Goal: Task Accomplishment & Management: Manage account settings

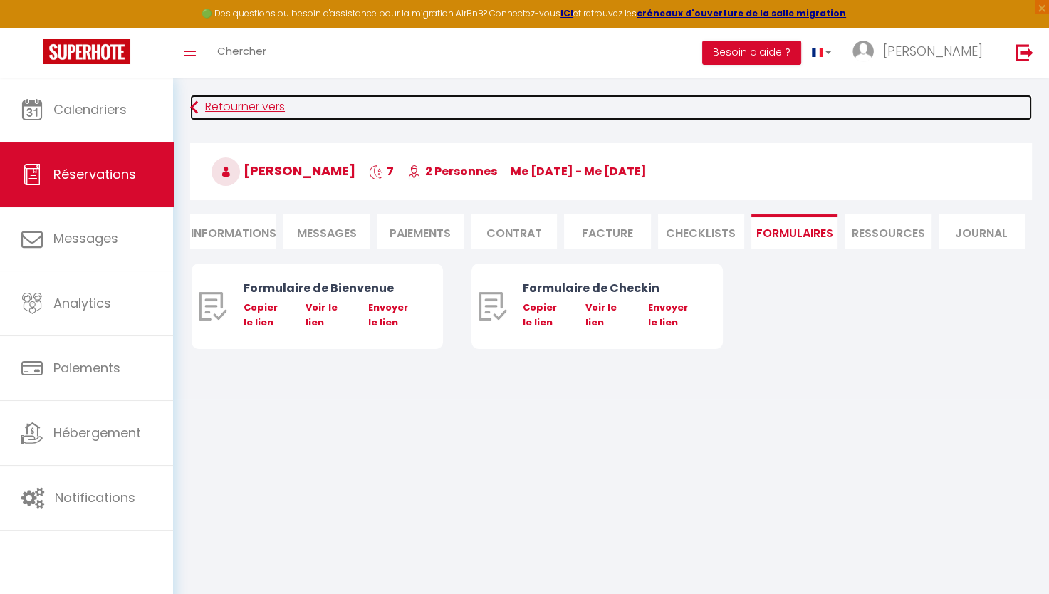
click at [231, 105] on link "Retourner vers" at bounding box center [611, 108] width 842 height 26
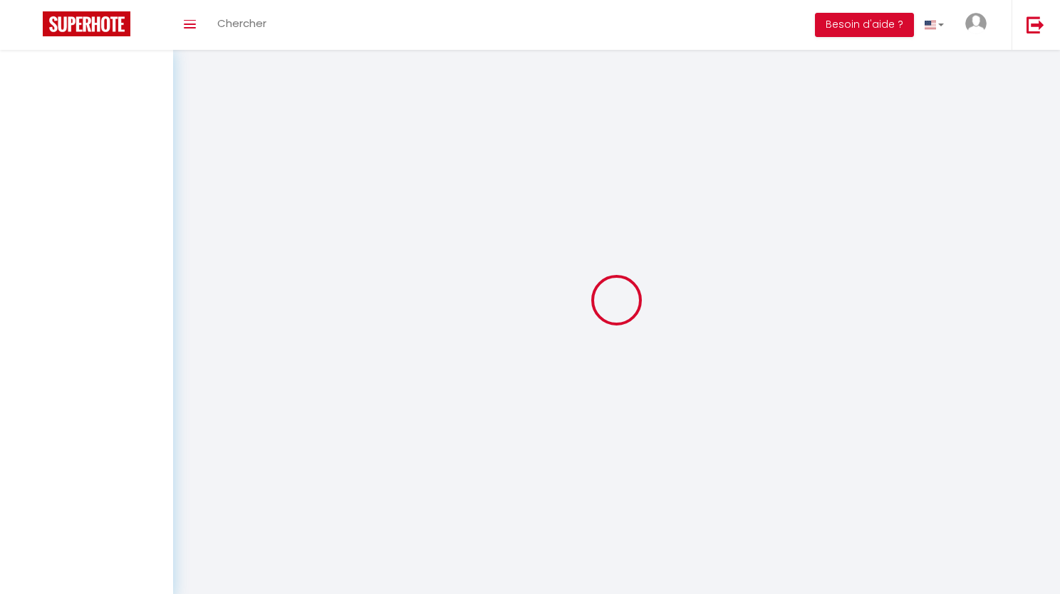
click at [142, 117] on div at bounding box center [86, 323] width 173 height 547
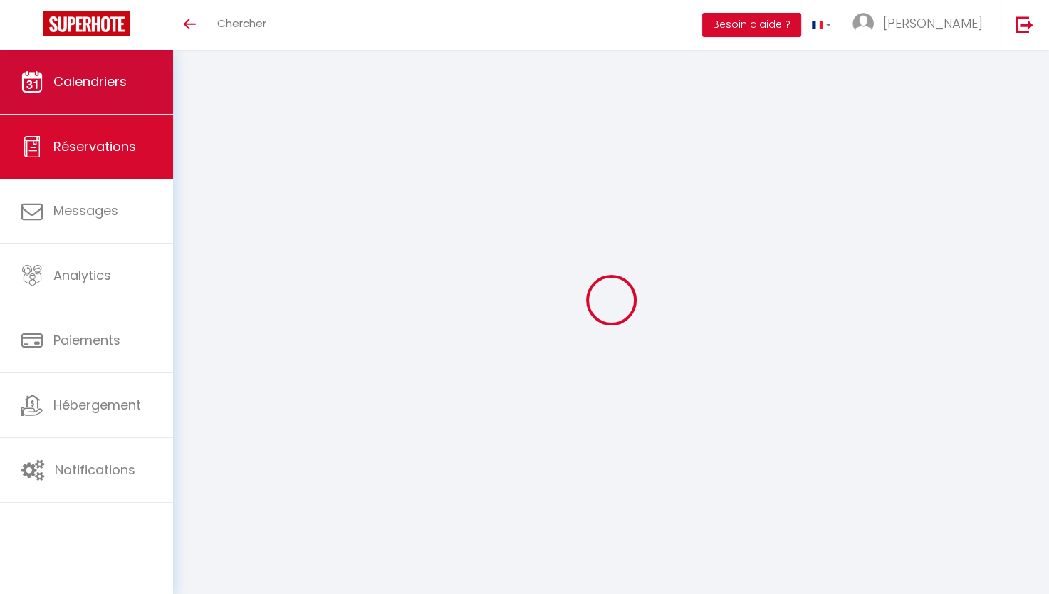
click at [87, 90] on span "Calendriers" at bounding box center [89, 82] width 73 height 18
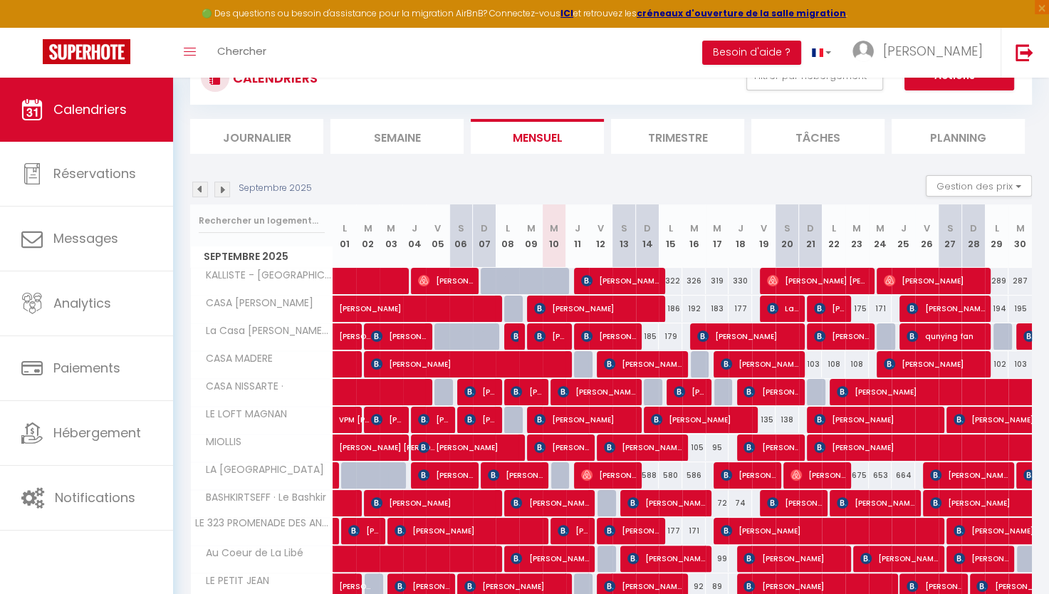
scroll to position [118, 0]
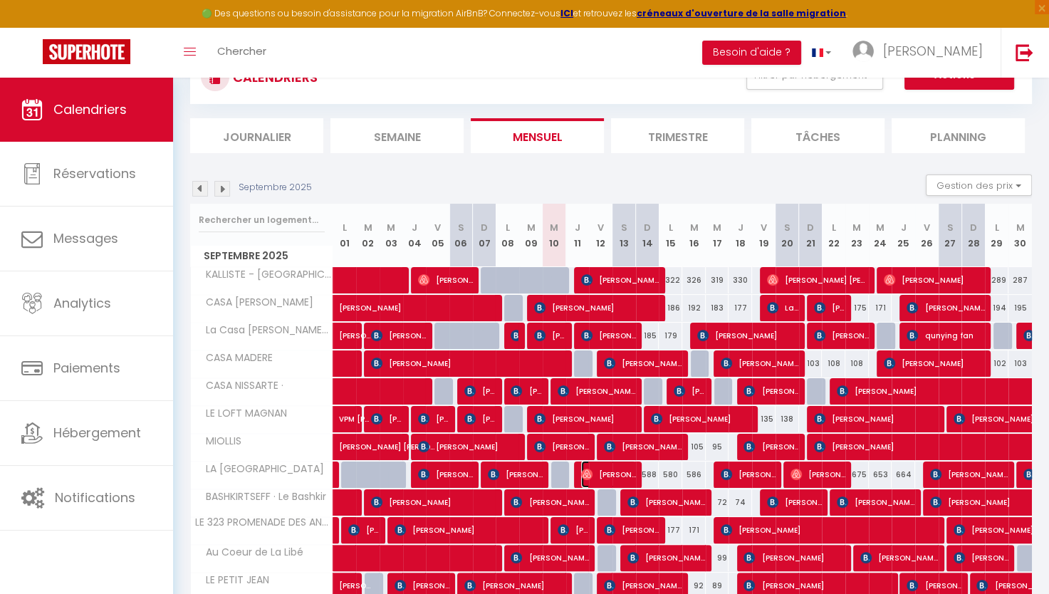
click at [623, 476] on span "Adrian Hunziker" at bounding box center [608, 474] width 55 height 27
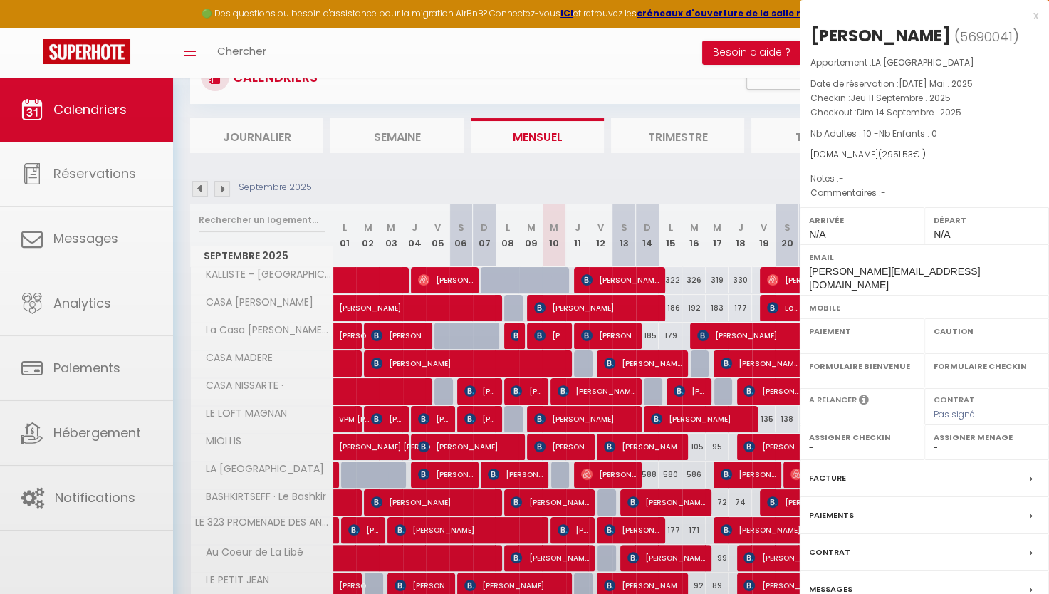
select select "OK"
select select "0"
select select "1"
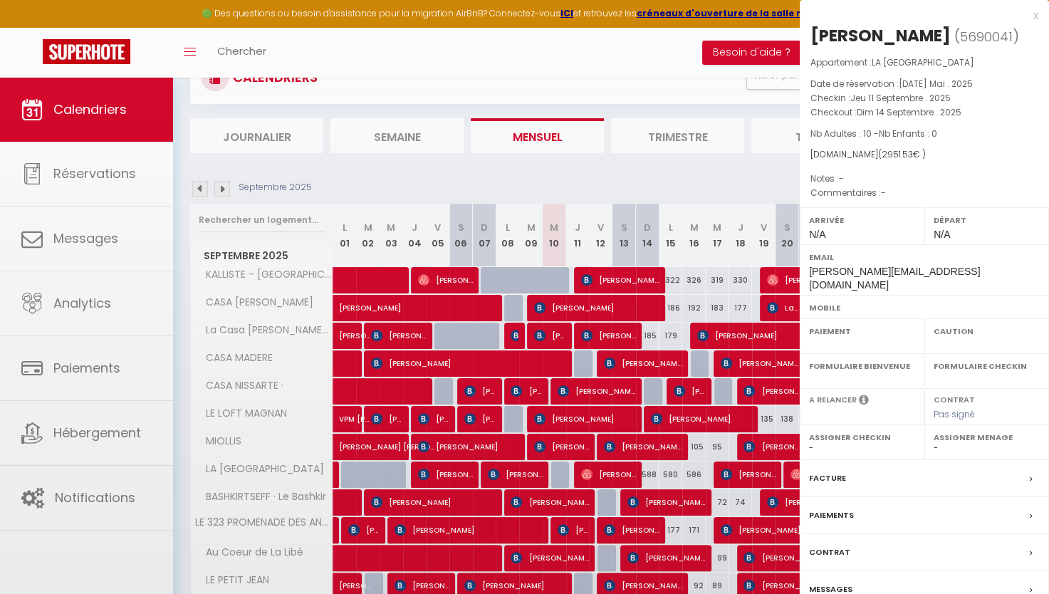
select select
click at [623, 476] on div at bounding box center [524, 297] width 1049 height 594
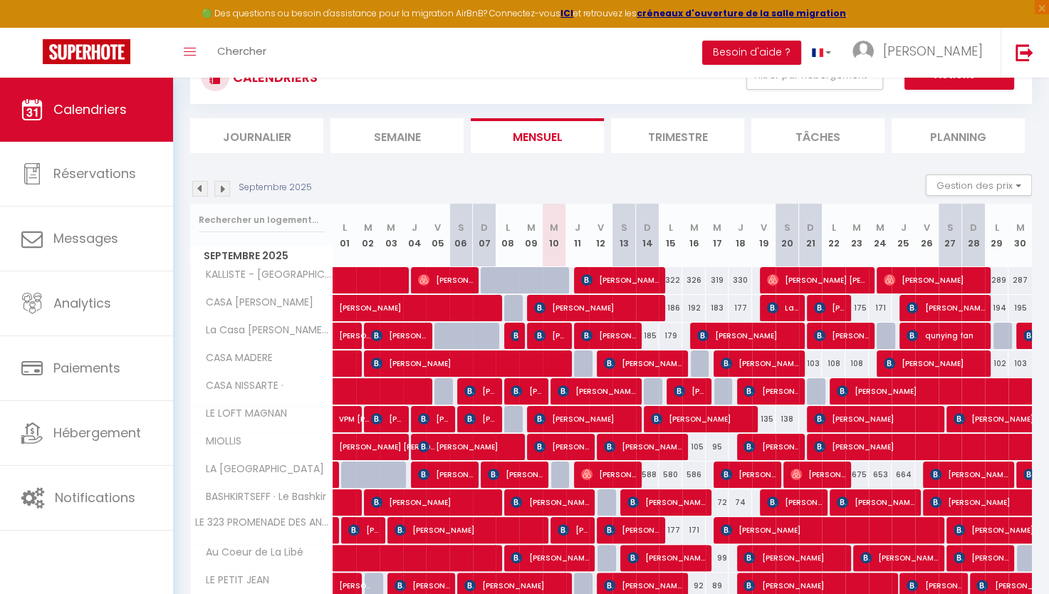
click at [217, 190] on img at bounding box center [222, 189] width 16 height 16
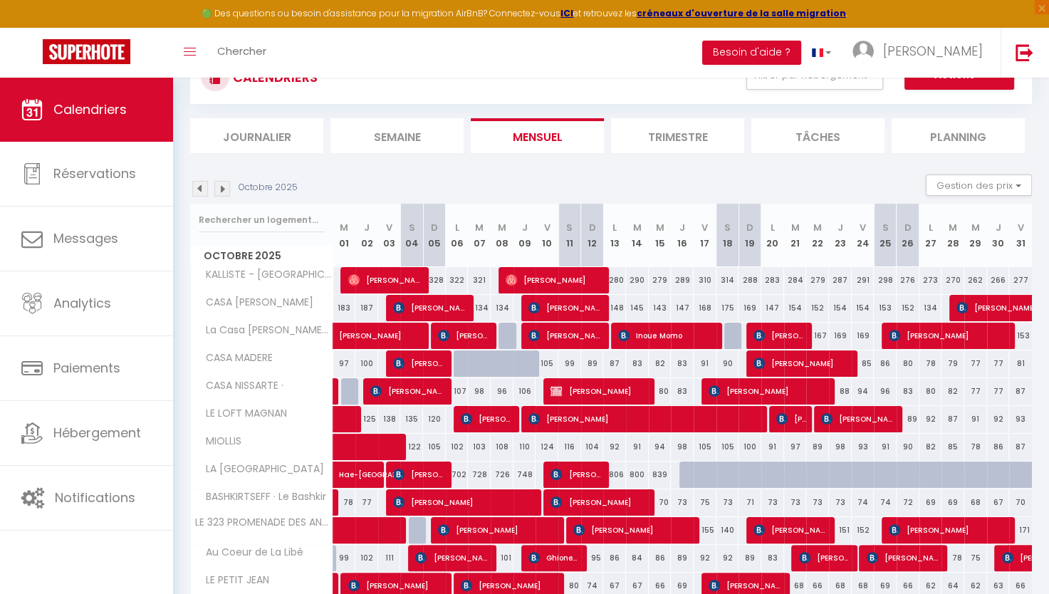
click at [684, 472] on div at bounding box center [690, 475] width 23 height 27
type input "878"
select select "1"
type input "Jeu 16 Octobre 2025"
type input "Ven 17 Octobre 2025"
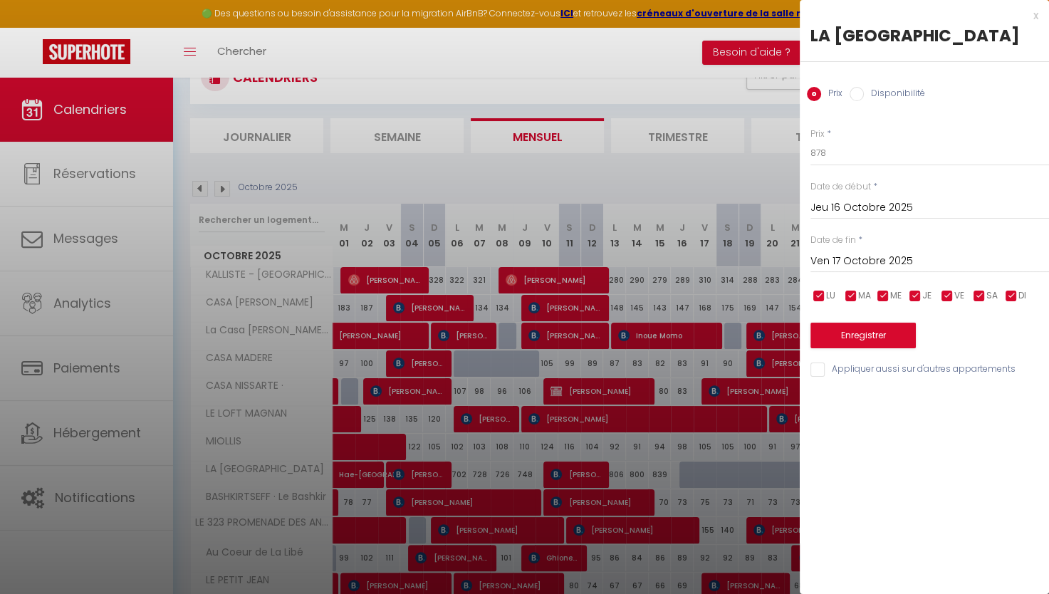
click at [894, 98] on label "Disponibilité" at bounding box center [894, 95] width 61 height 16
click at [864, 98] on input "Disponibilité" at bounding box center [857, 94] width 14 height 14
radio input "true"
radio input "false"
click at [947, 249] on div "Ven 17 Octobre 2025 < Oct 2025 > Dim Lun Mar Mer Jeu Ven Sam 1 2 3 4 5 6 7 8 9 …" at bounding box center [930, 262] width 239 height 26
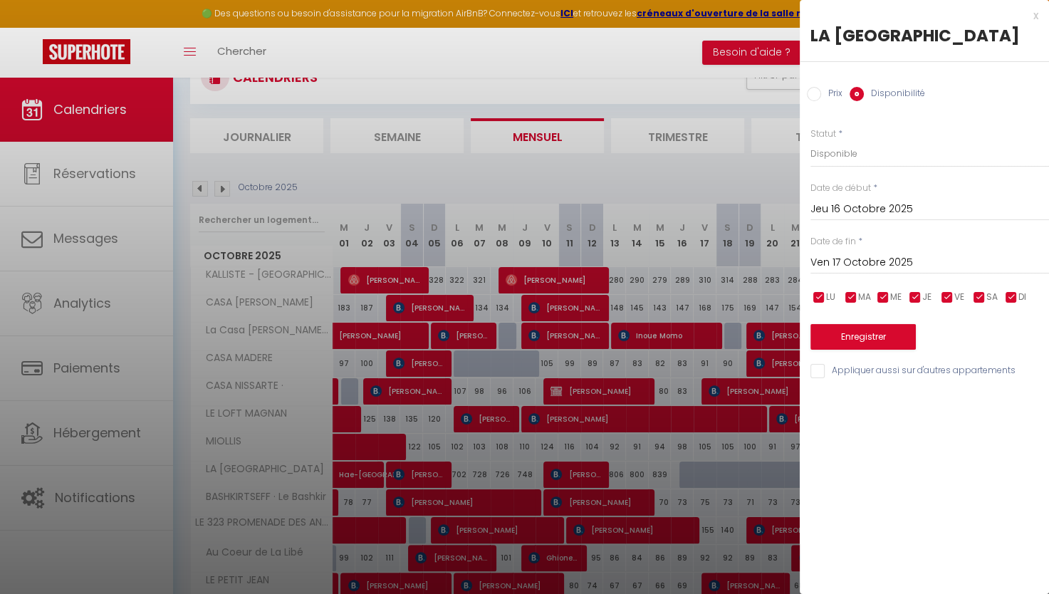
click at [949, 259] on input "Ven 17 Octobre 2025" at bounding box center [930, 263] width 239 height 19
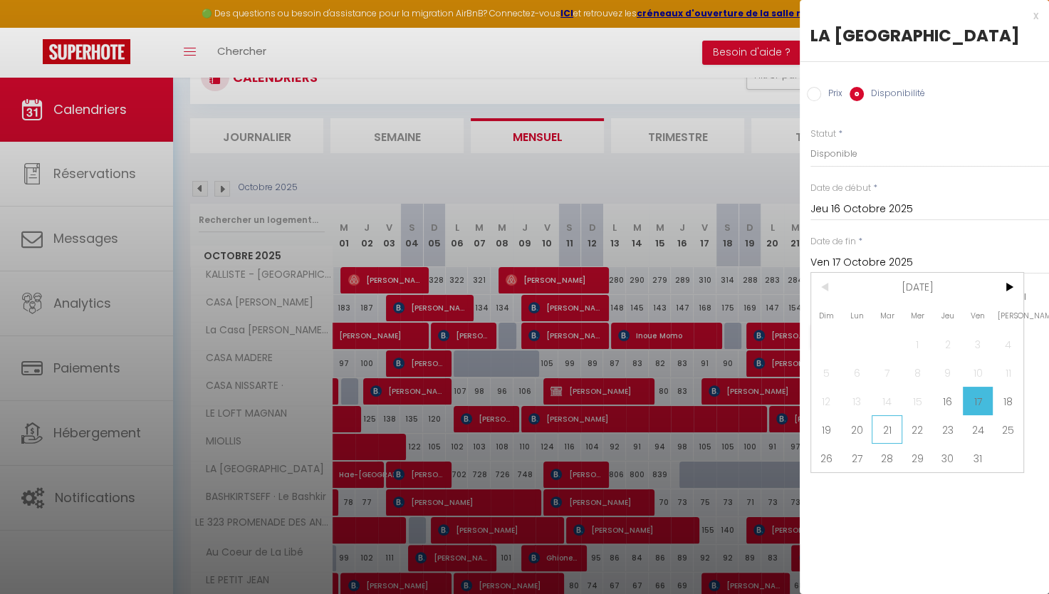
click at [885, 425] on span "21" at bounding box center [887, 429] width 31 height 28
type input "Mar 21 Octobre 2025"
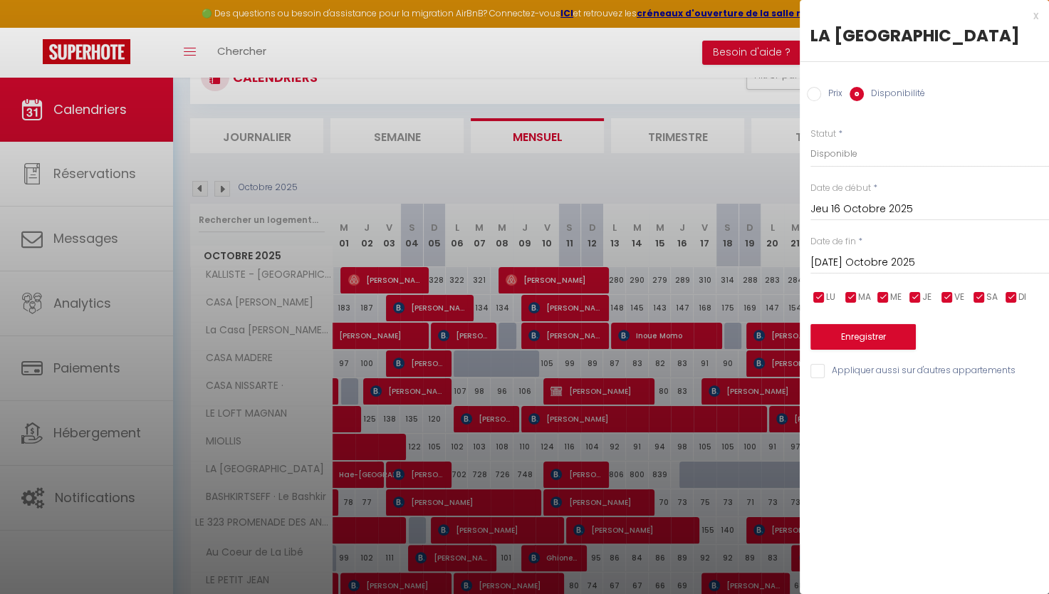
click at [892, 254] on input "Mar 21 Octobre 2025" at bounding box center [930, 263] width 239 height 19
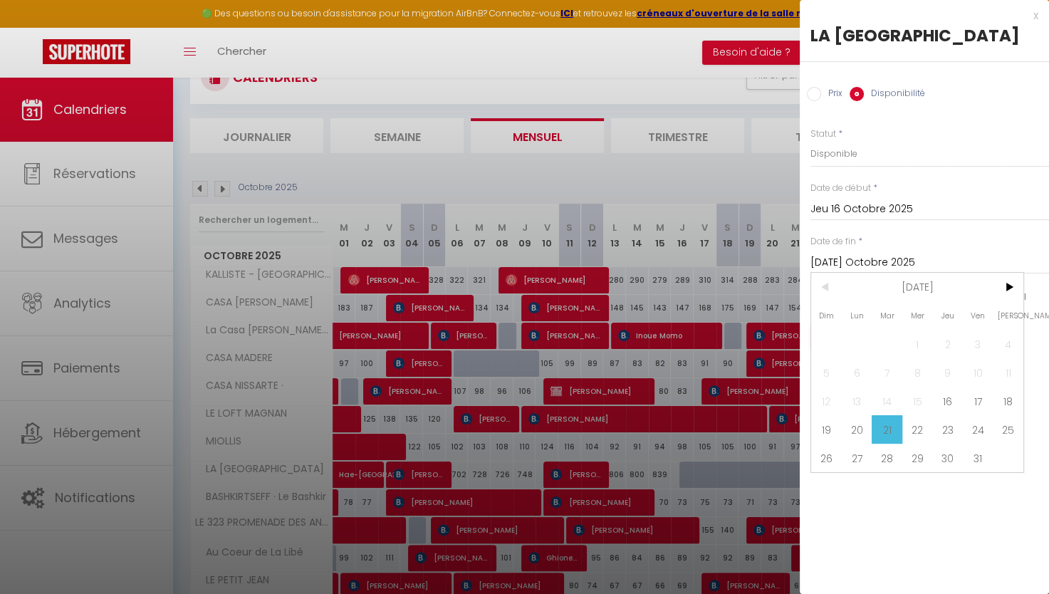
click at [895, 417] on span "21" at bounding box center [887, 429] width 31 height 28
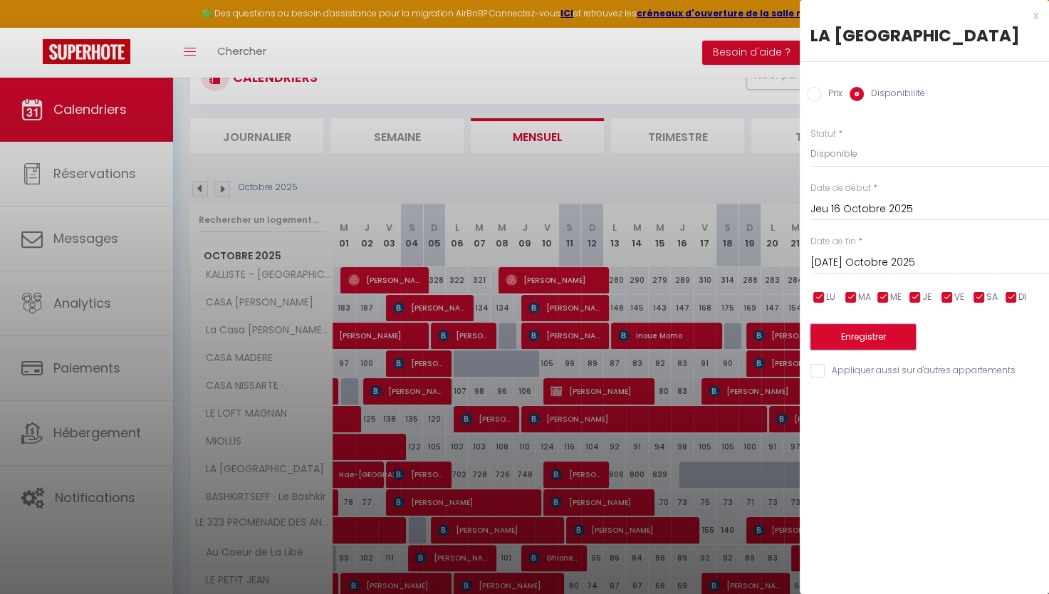
click at [900, 340] on button "Enregistrer" at bounding box center [863, 337] width 105 height 26
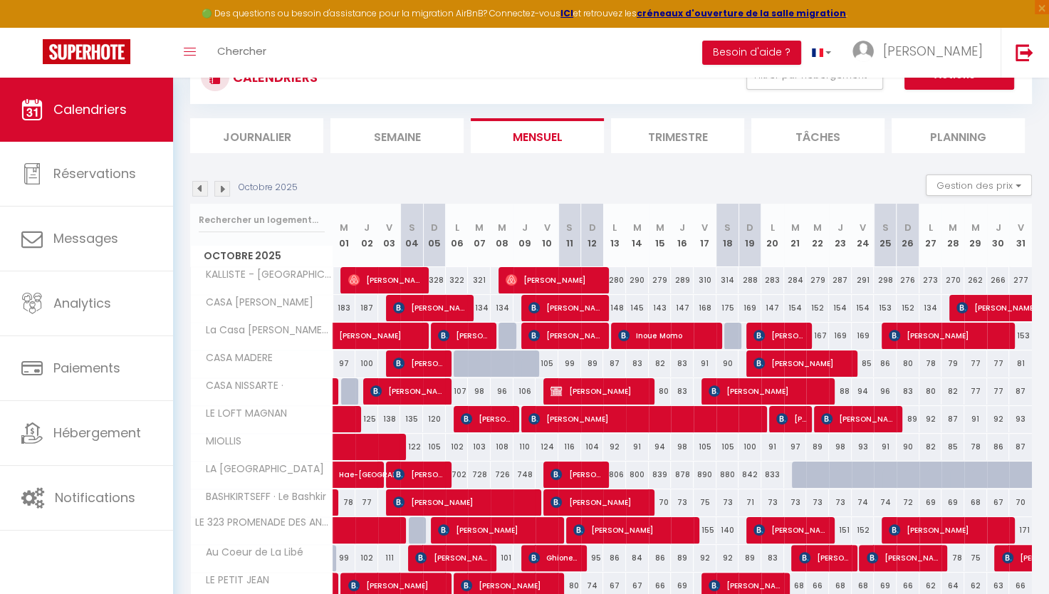
click at [663, 79] on div "CALENDRIERS Filtrer par hébergement MES APPARTS CASA REINE JEANNE La Casa Reine…" at bounding box center [611, 77] width 820 height 32
click at [798, 464] on div at bounding box center [803, 475] width 23 height 27
select select "1"
type input "Mar 21 Octobre 2025"
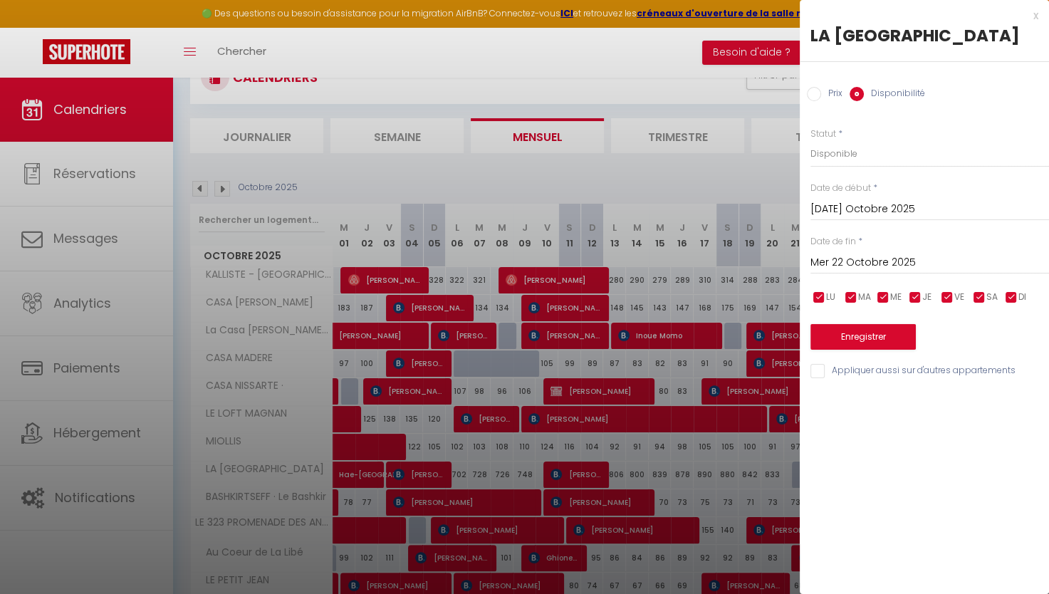
click at [906, 259] on input "Mer 22 Octobre 2025" at bounding box center [930, 263] width 239 height 19
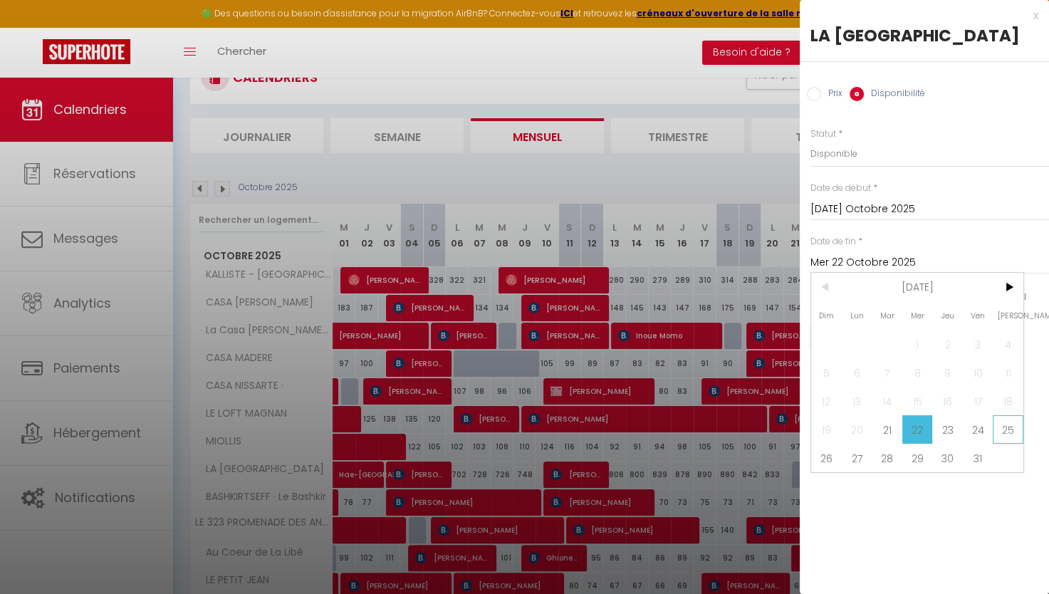
click at [1006, 428] on span "25" at bounding box center [1008, 429] width 31 height 28
type input "Sam 25 Octobre 2025"
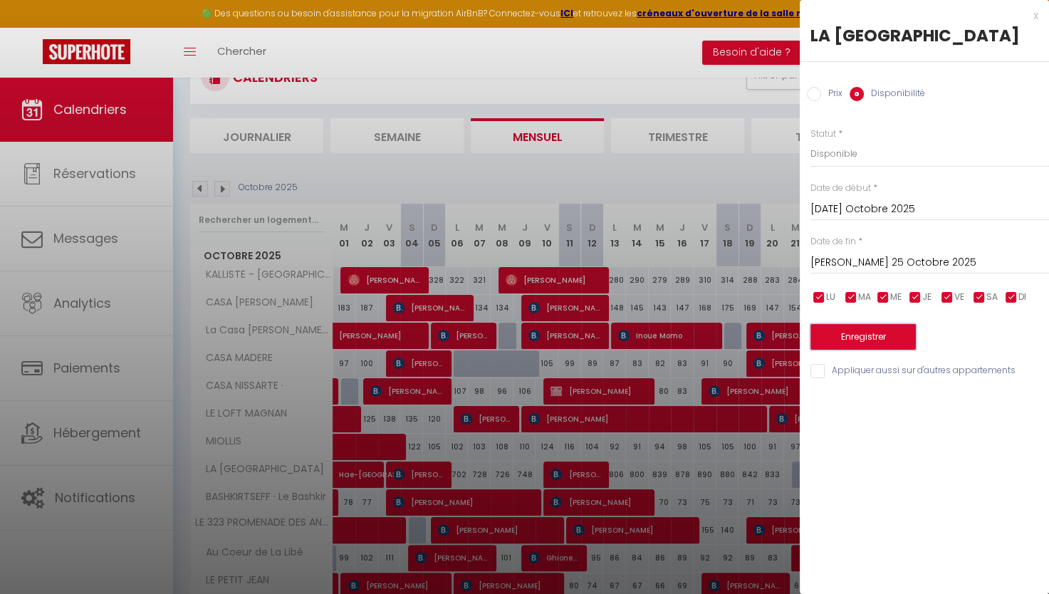
click at [883, 336] on button "Enregistrer" at bounding box center [863, 337] width 105 height 26
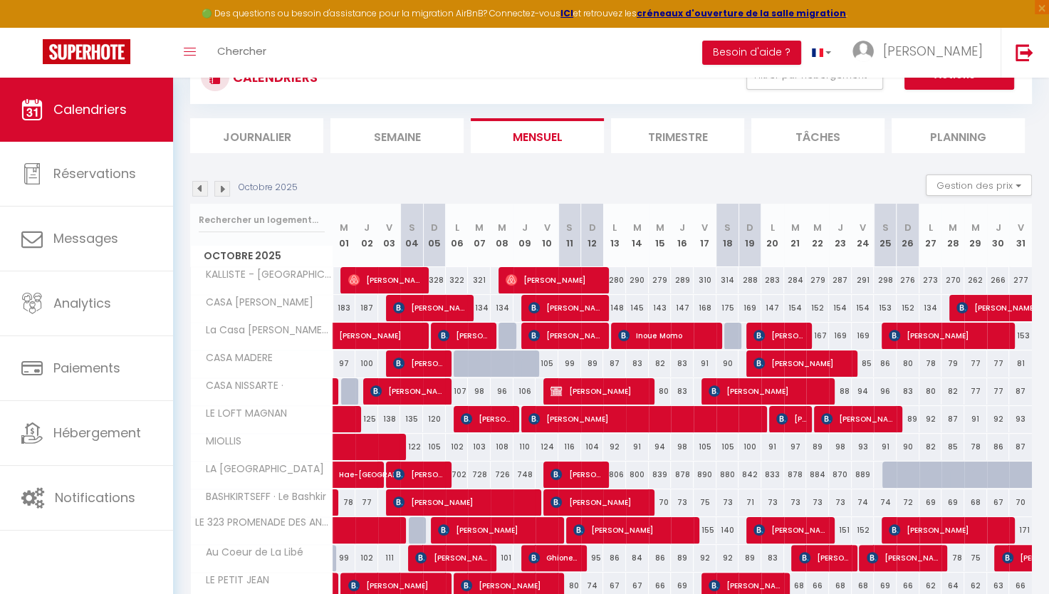
click at [798, 471] on div "878" at bounding box center [795, 475] width 23 height 26
select select "1"
type input "Mar 21 Octobre 2025"
type input "Mer 22 Octobre 2025"
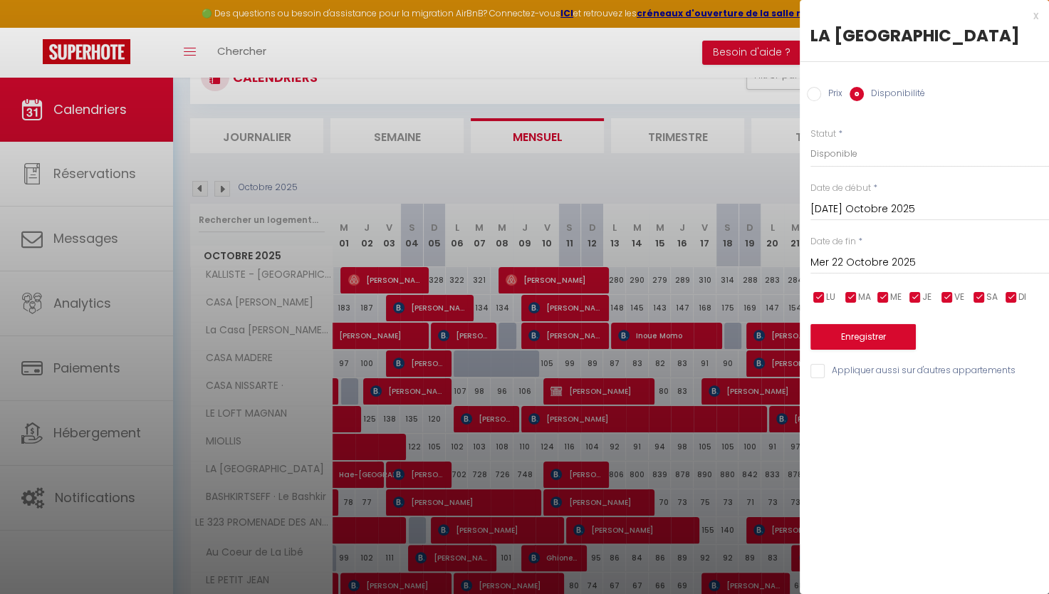
click at [753, 90] on div at bounding box center [524, 297] width 1049 height 594
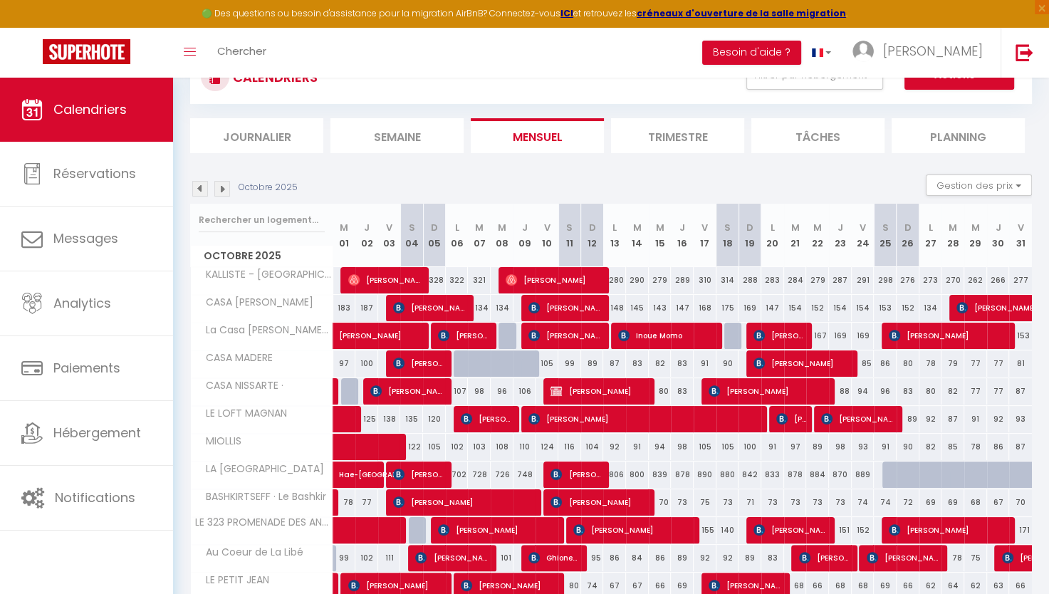
click at [199, 187] on img at bounding box center [200, 189] width 16 height 16
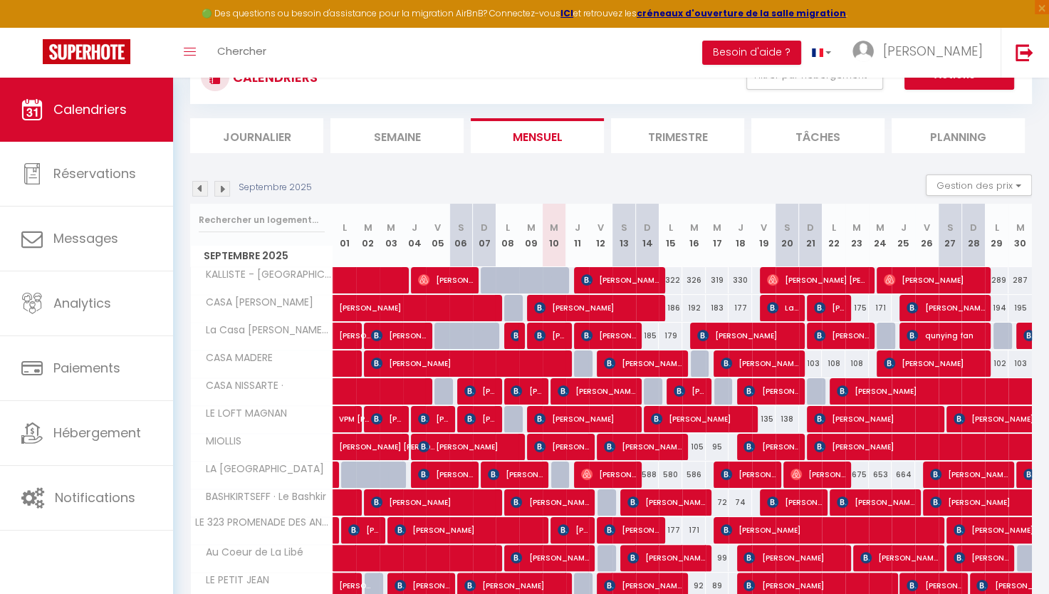
click at [221, 188] on img at bounding box center [222, 189] width 16 height 16
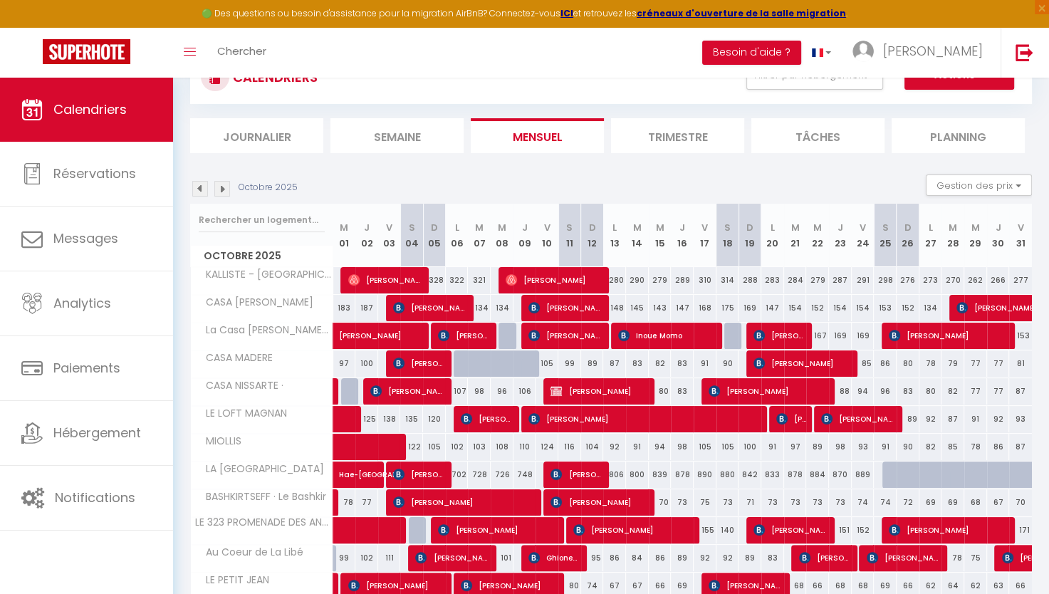
click at [768, 474] on div "833" at bounding box center [772, 475] width 23 height 26
select select "1"
type input "Lun 20 Octobre 2025"
type input "Mar 21 Octobre 2025"
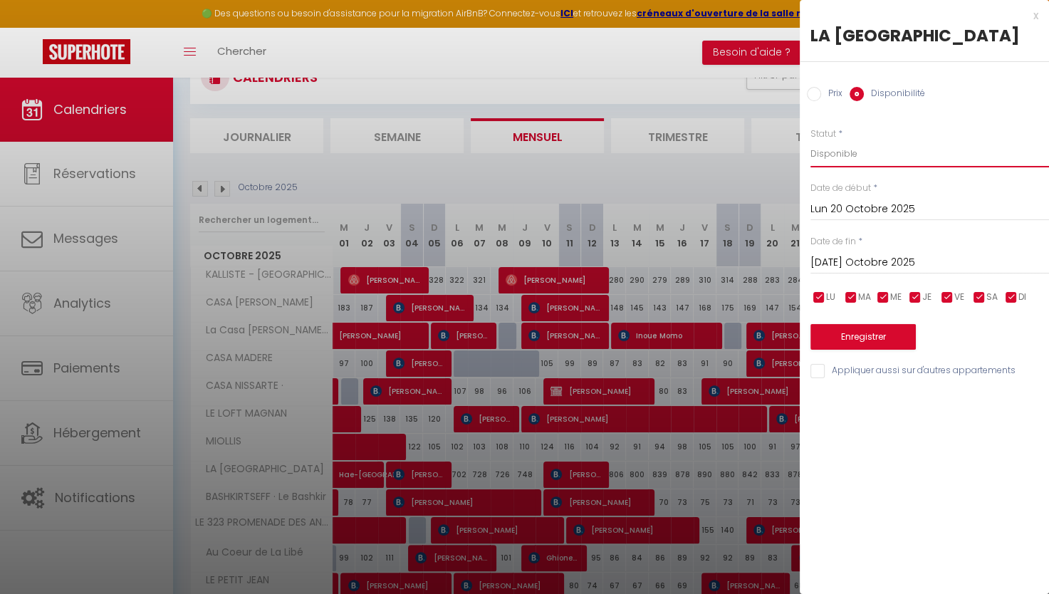
click at [882, 141] on select "Disponible Indisponible" at bounding box center [930, 153] width 239 height 27
select select "0"
click at [811, 140] on select "Disponible Indisponible" at bounding box center [930, 153] width 239 height 27
click at [880, 258] on input "Mar 21 Octobre 2025" at bounding box center [930, 263] width 239 height 19
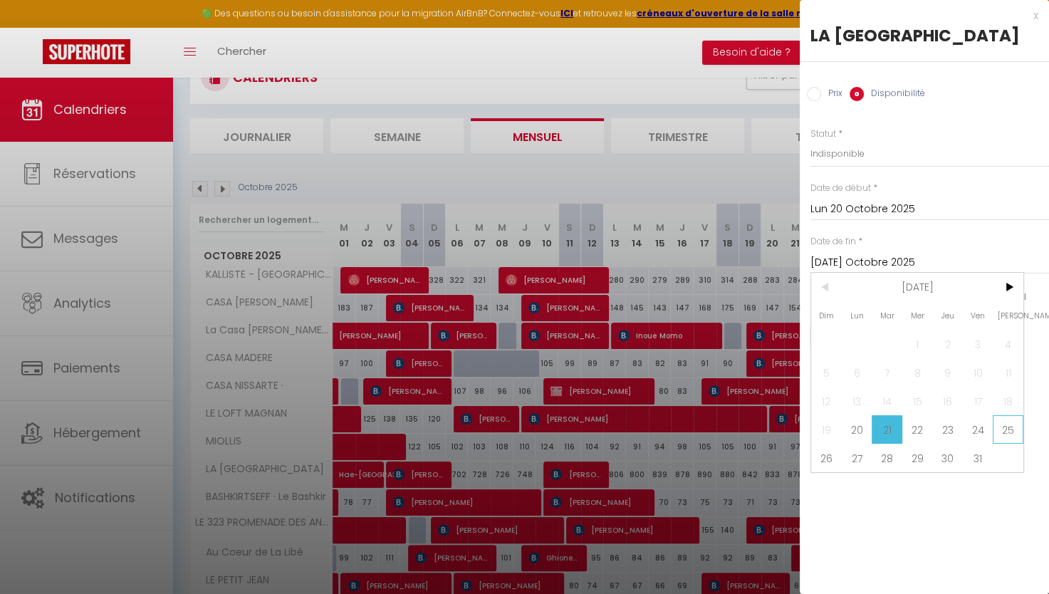
click at [999, 427] on span "25" at bounding box center [1008, 429] width 31 height 28
type input "Sam 25 Octobre 2025"
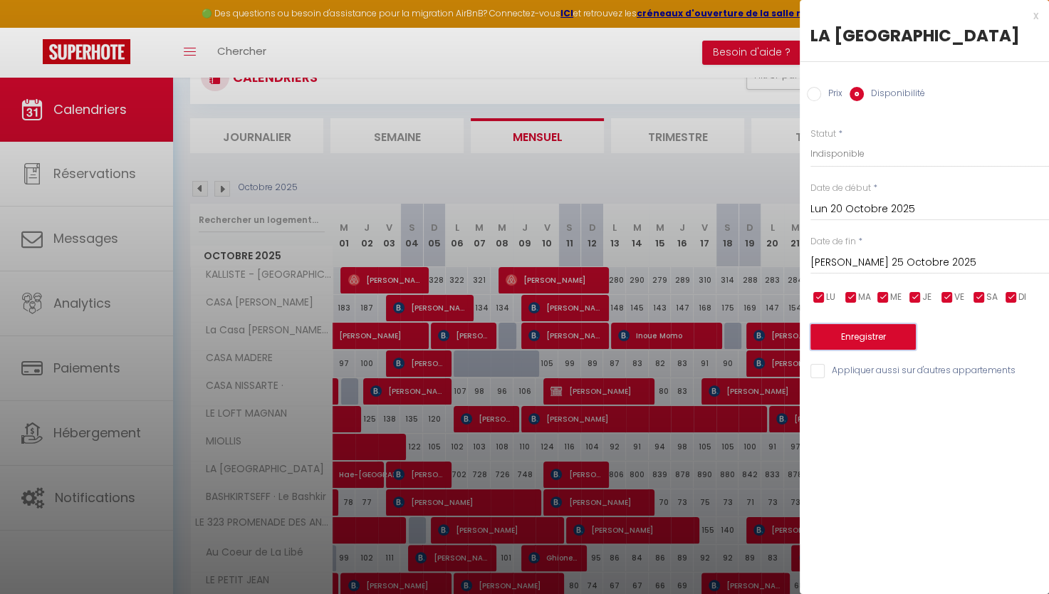
click at [902, 330] on button "Enregistrer" at bounding box center [863, 337] width 105 height 26
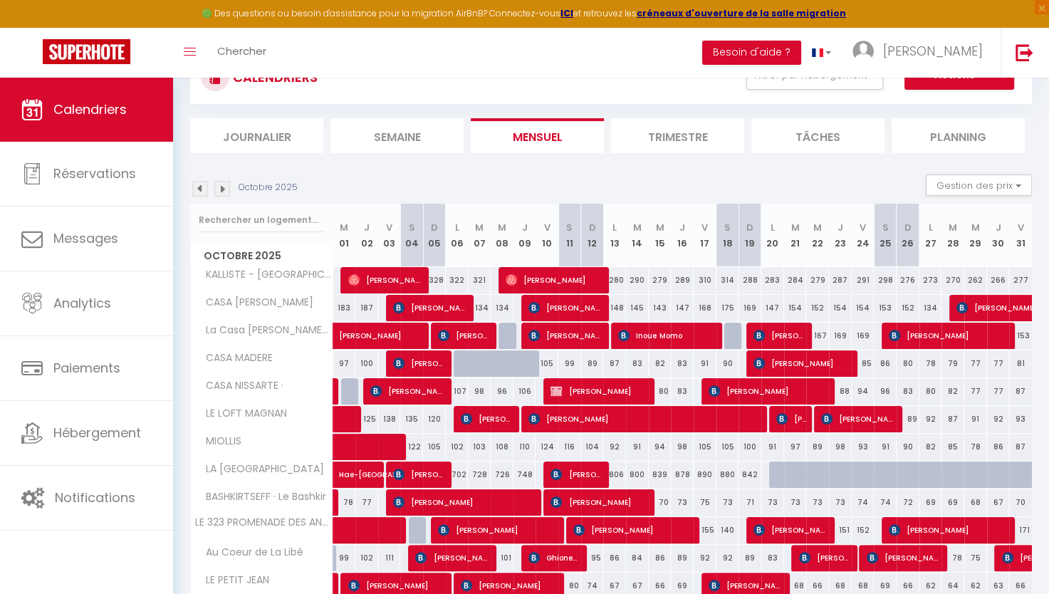
click at [222, 185] on img at bounding box center [222, 189] width 16 height 16
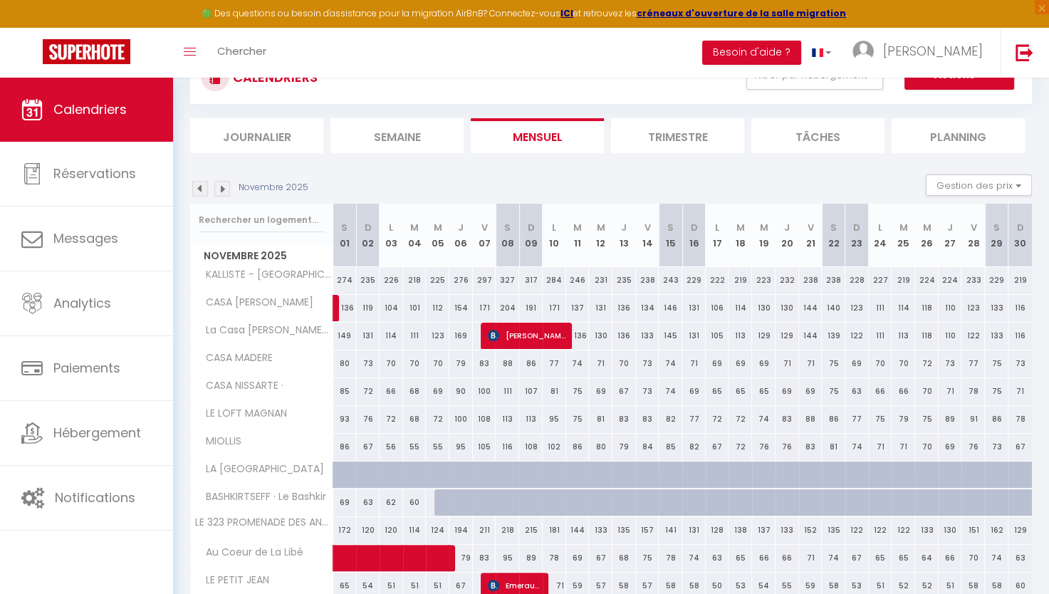
click at [197, 191] on img at bounding box center [200, 189] width 16 height 16
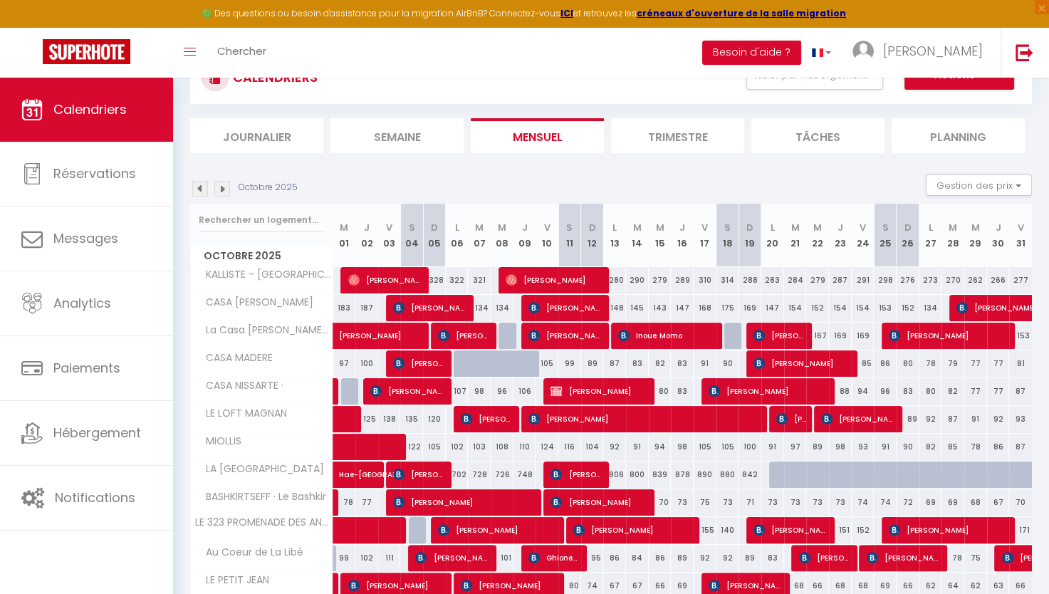
click at [456, 358] on div at bounding box center [465, 363] width 23 height 27
select select "1"
type input "Lun 06 Octobre 2025"
type input "Mar 07 Octobre 2025"
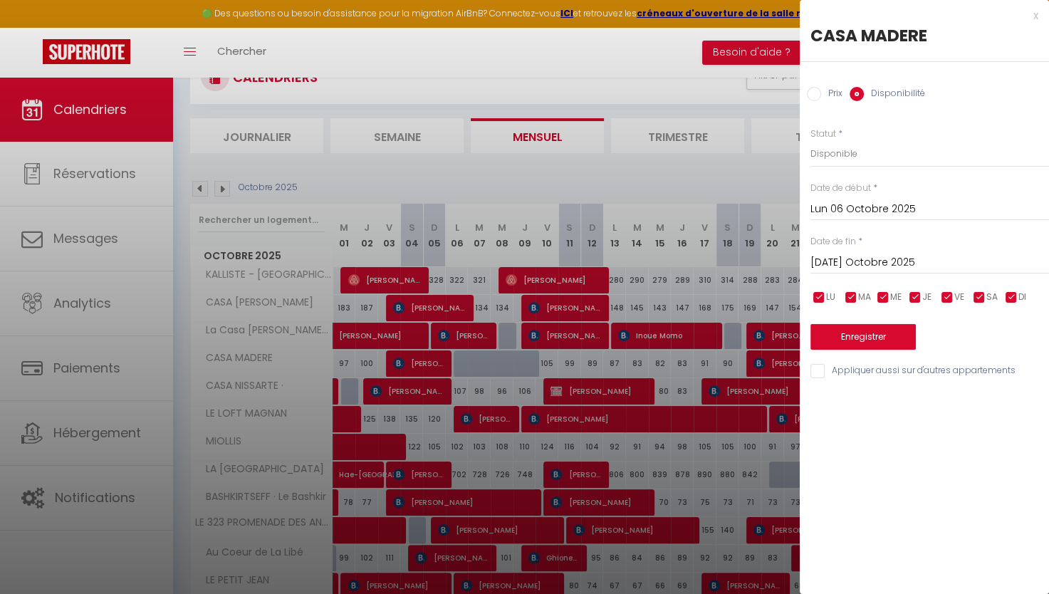
click at [1040, 16] on div "x CASA MADERE Prix Disponibilité Prix * 99 Statut * Disponible Indisponible Dat…" at bounding box center [924, 197] width 249 height 394
click at [1033, 9] on div "x" at bounding box center [919, 15] width 239 height 17
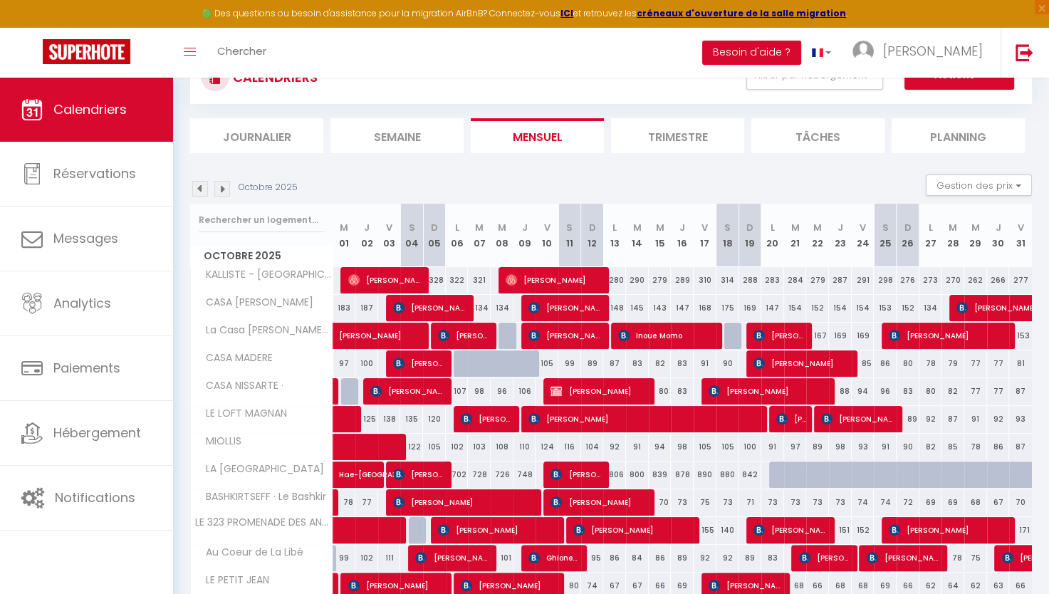
click at [206, 187] on img at bounding box center [200, 189] width 16 height 16
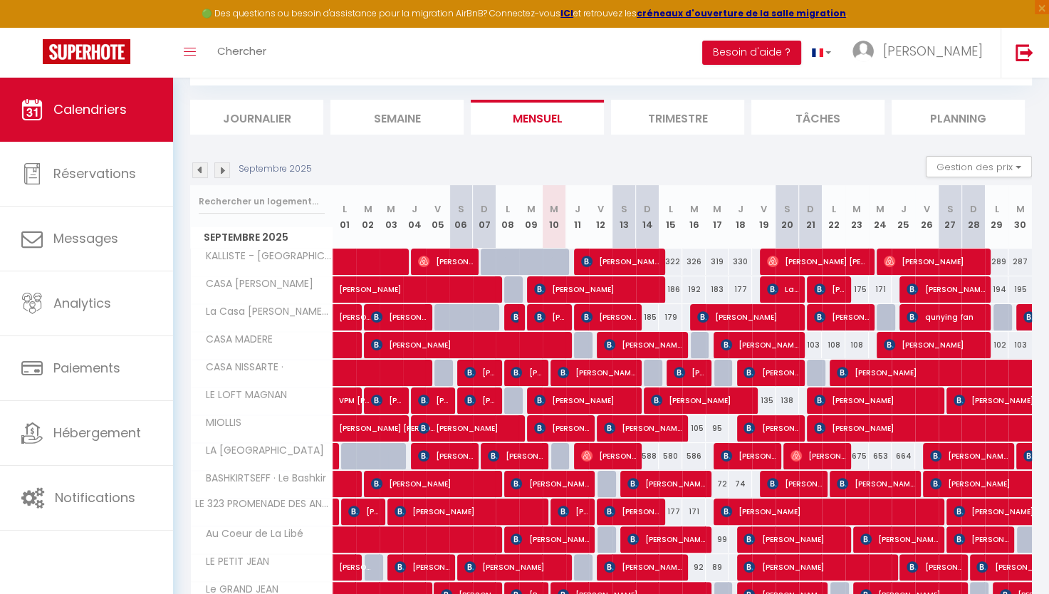
scroll to position [147, 0]
